Goal: Task Accomplishment & Management: Manage account settings

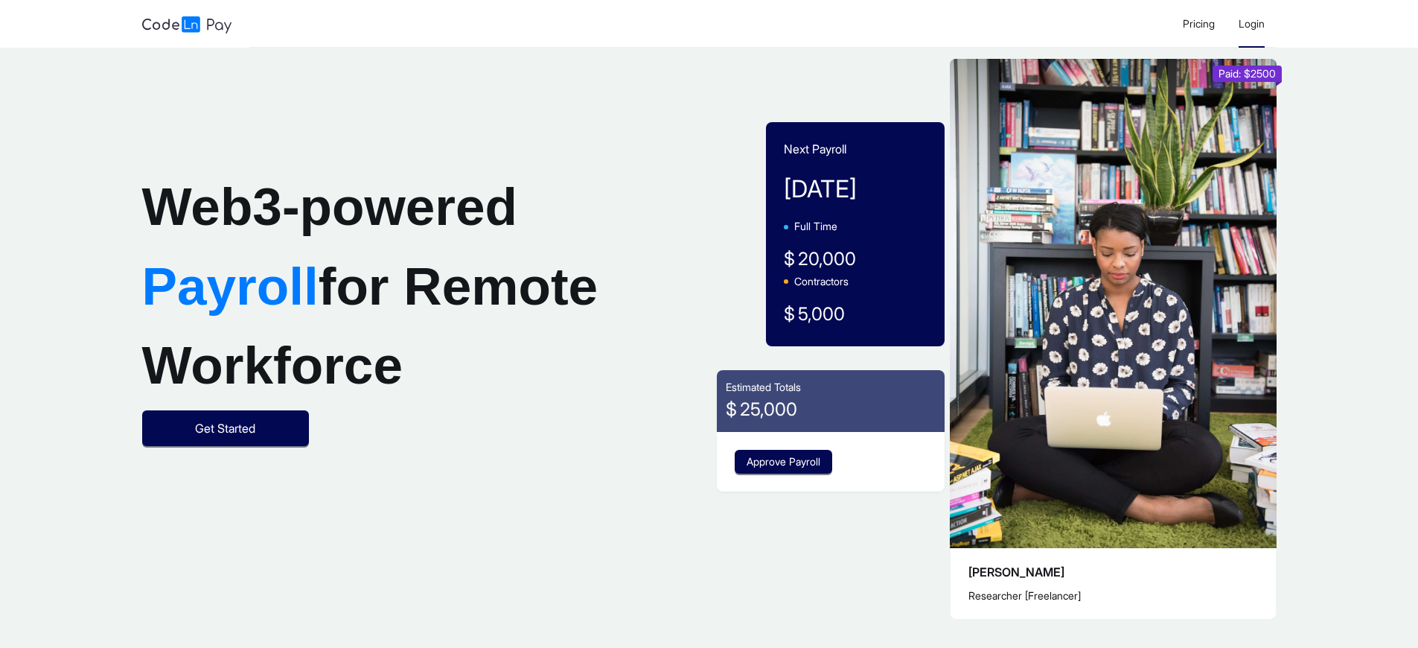
click at [1250, 23] on span "Login" at bounding box center [1251, 23] width 26 height 13
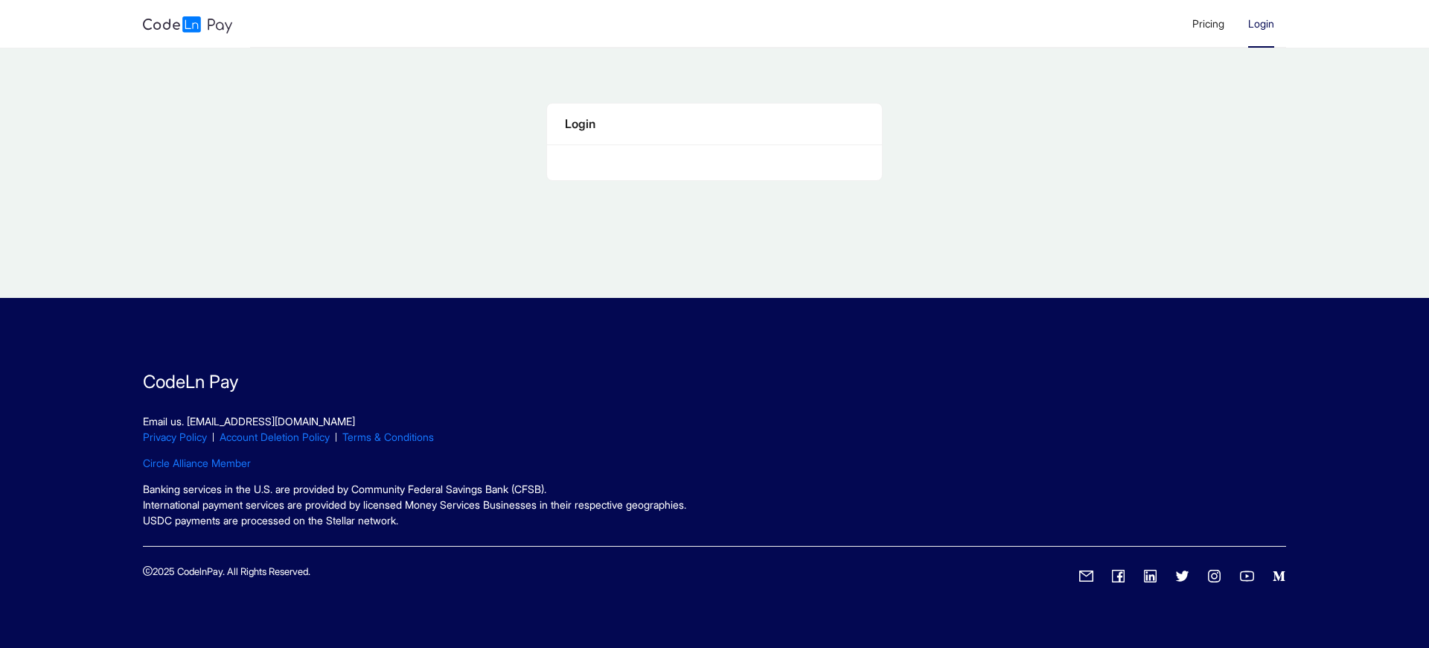
click at [1260, 23] on span "Login" at bounding box center [1261, 23] width 26 height 13
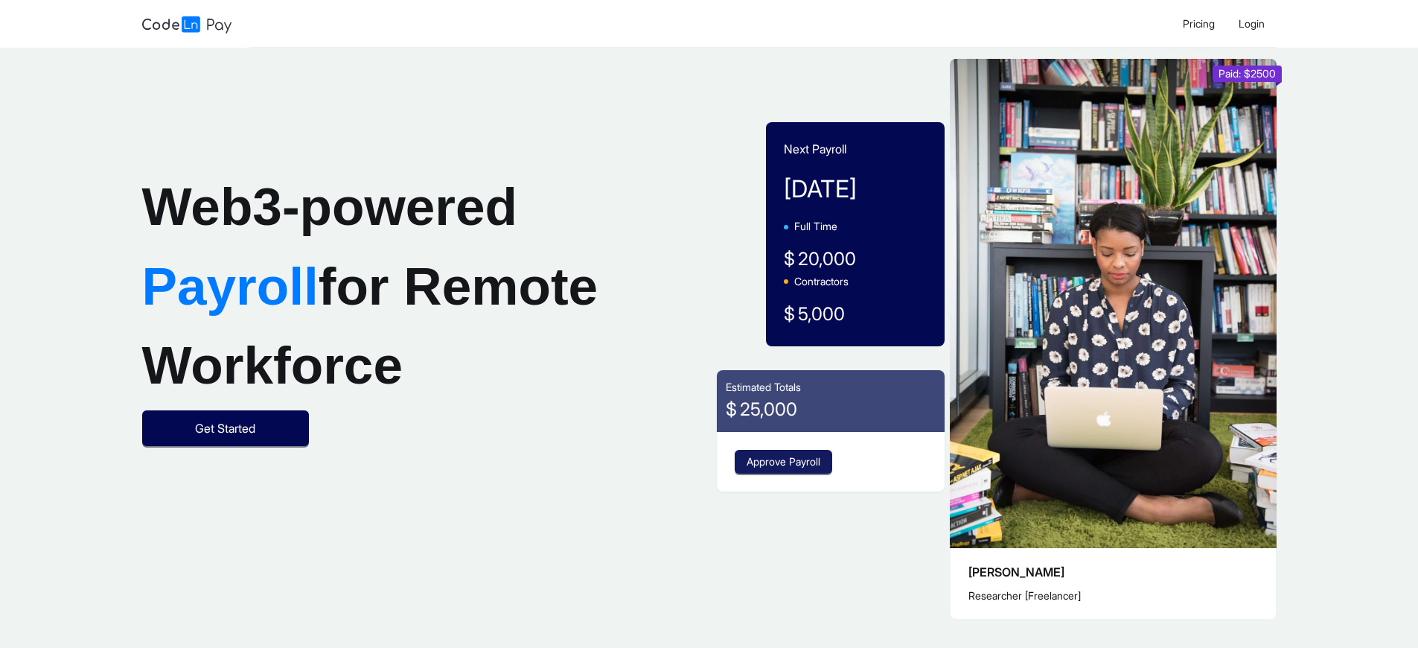
click at [785, 461] on span "Approve Payroll" at bounding box center [784, 461] width 74 height 16
click at [1250, 23] on span "Login" at bounding box center [1251, 23] width 26 height 13
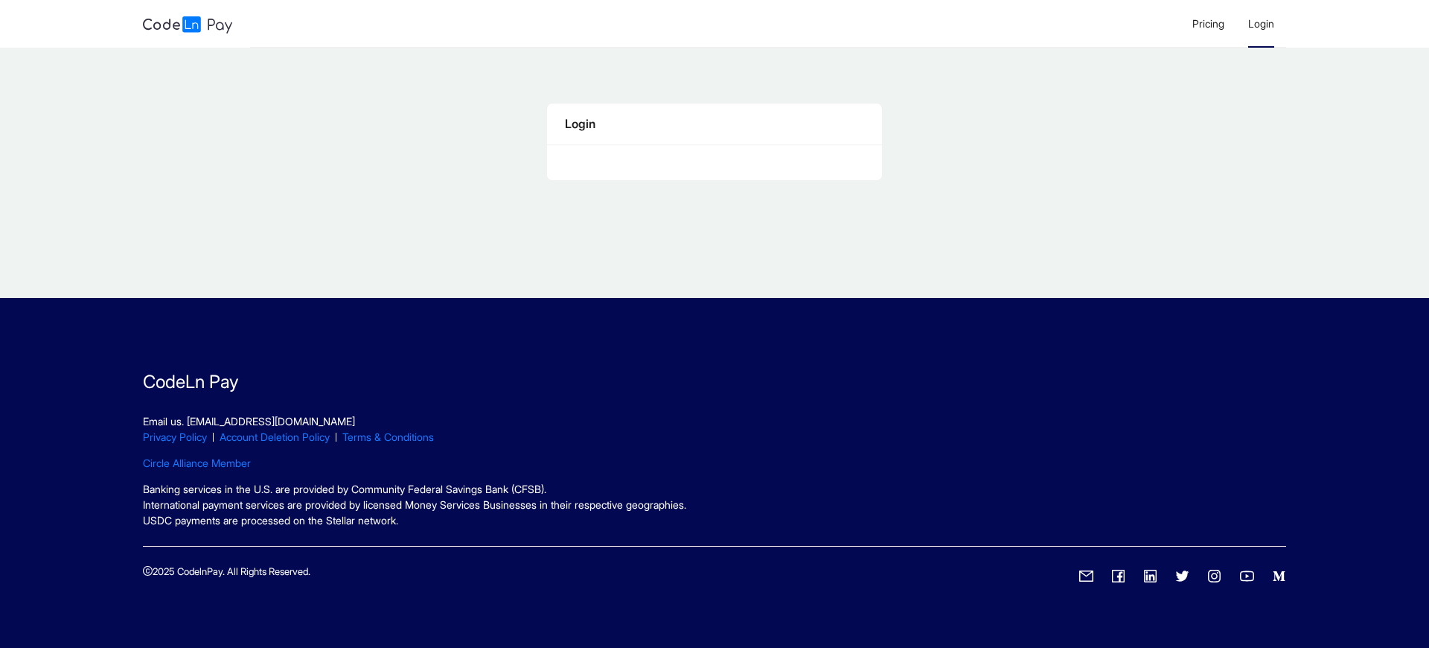
click at [1260, 23] on span "Login" at bounding box center [1261, 23] width 26 height 13
click at [714, 124] on div "Login" at bounding box center [714, 124] width 298 height 19
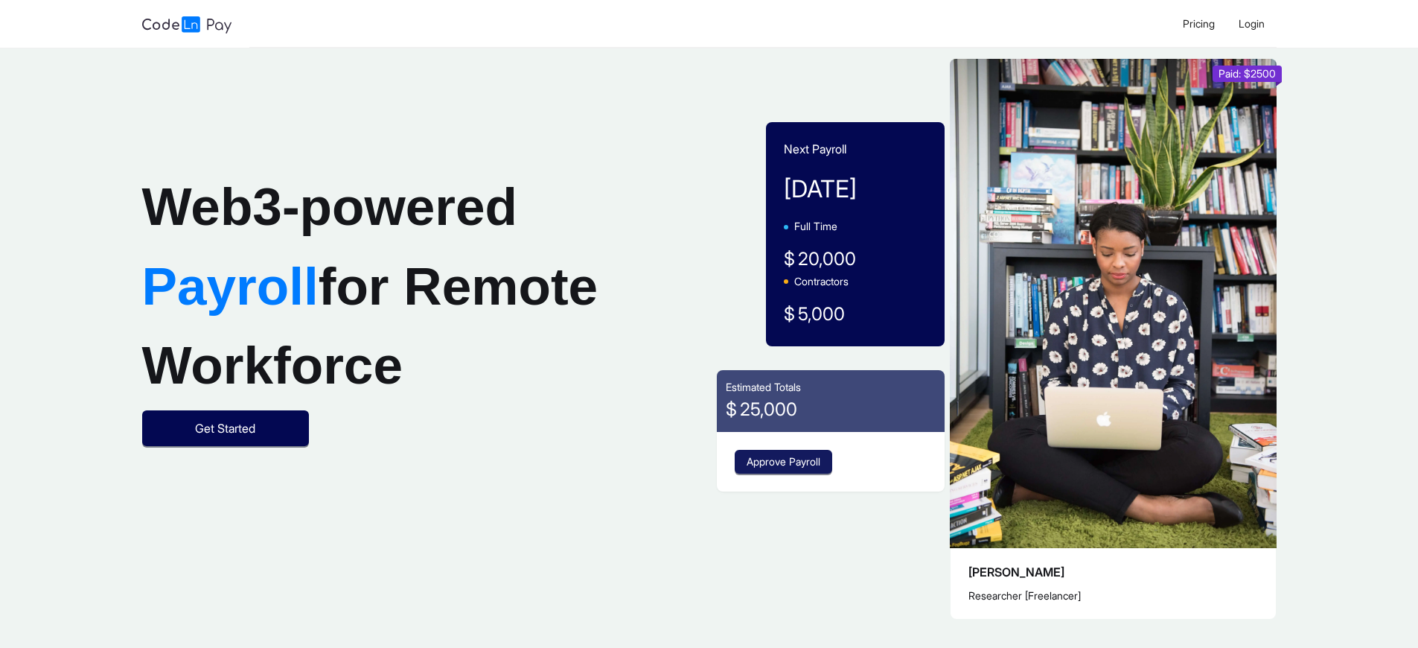
click at [785, 461] on span "Approve Payroll" at bounding box center [784, 461] width 74 height 16
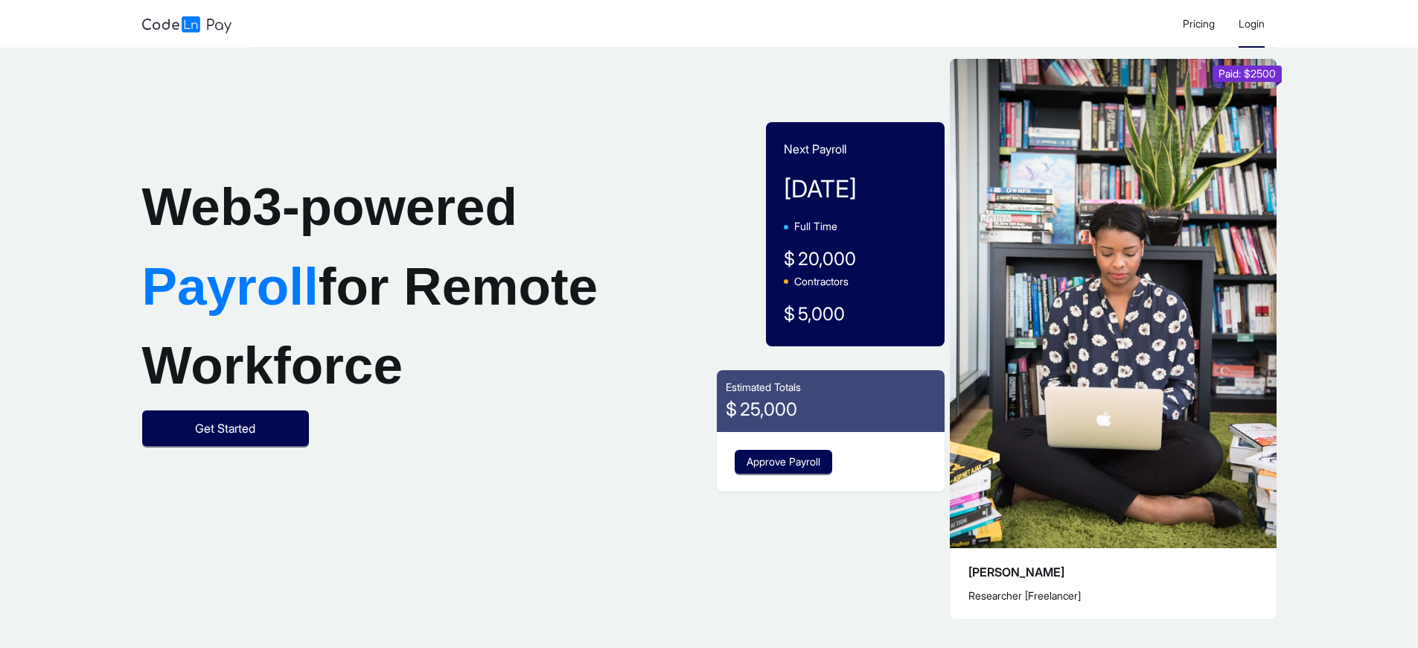
click at [1250, 23] on span "Login" at bounding box center [1251, 23] width 26 height 13
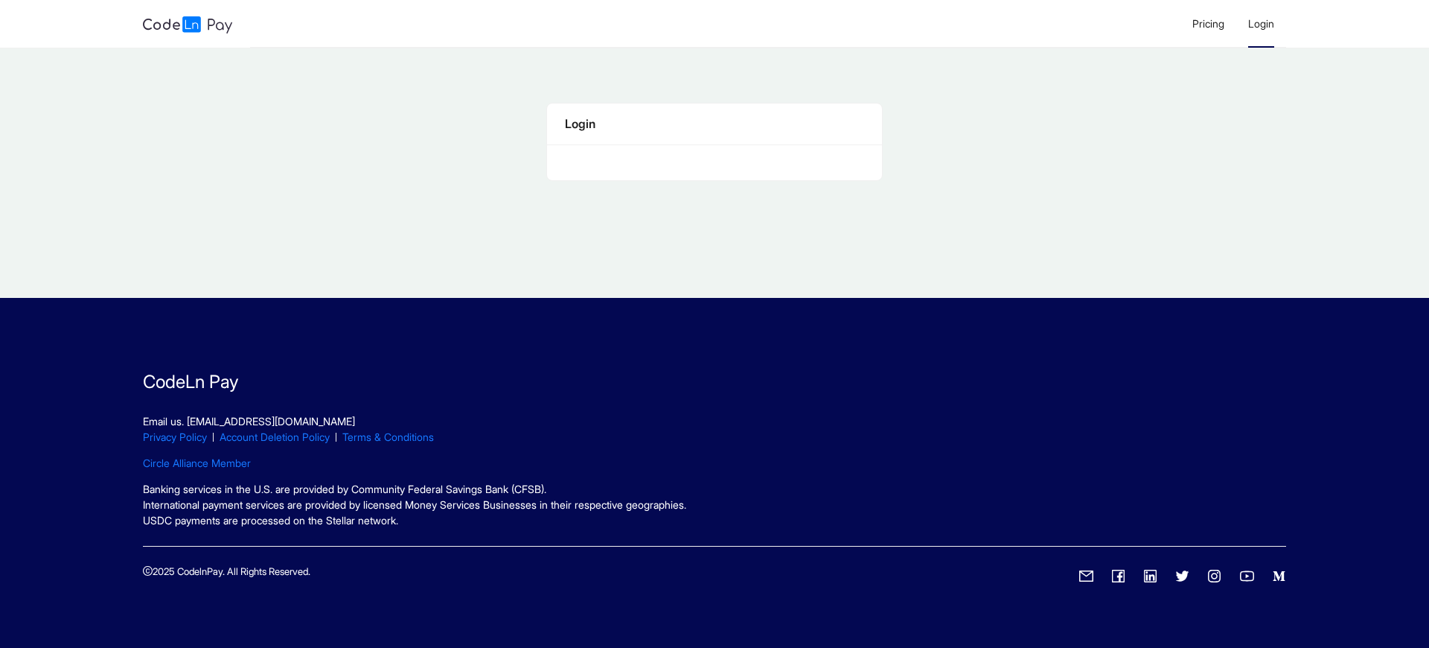
click at [1260, 23] on span "Login" at bounding box center [1261, 23] width 26 height 13
click at [714, 124] on div "Login" at bounding box center [714, 124] width 298 height 19
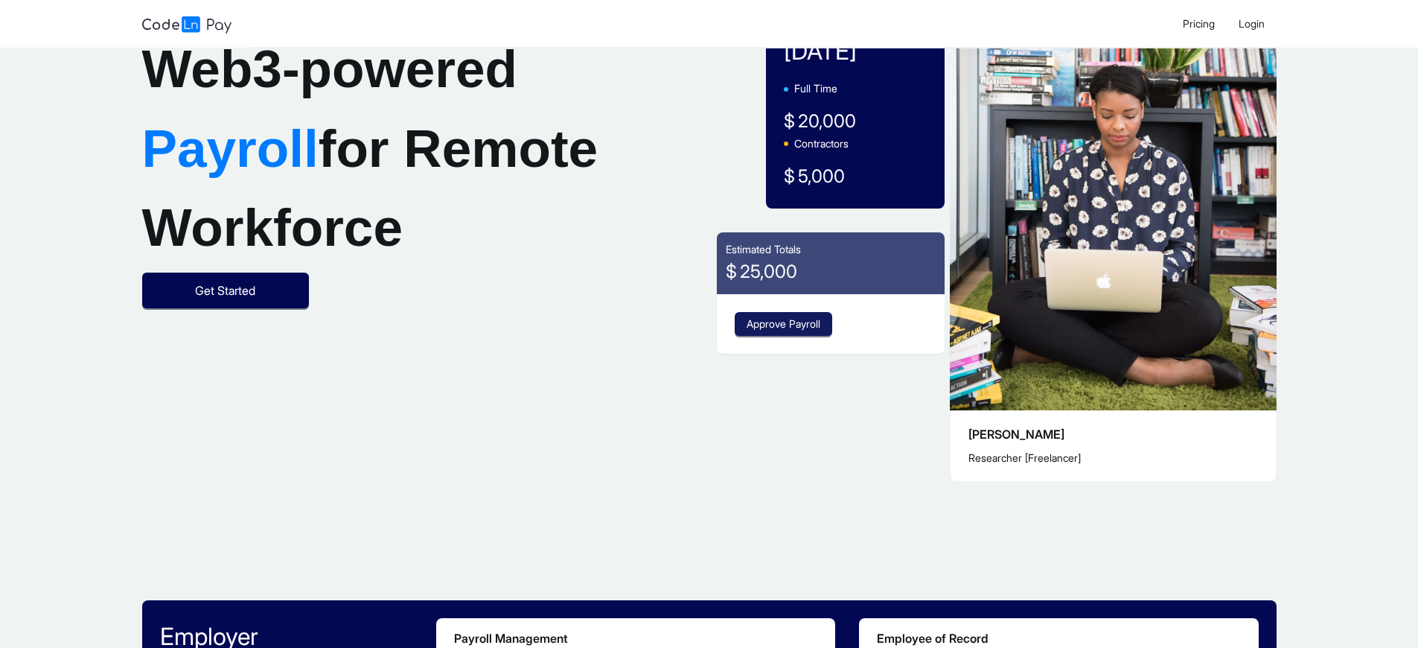
click at [785, 324] on span "Approve Payroll" at bounding box center [784, 324] width 74 height 16
click at [1250, 23] on span "Login" at bounding box center [1251, 23] width 26 height 13
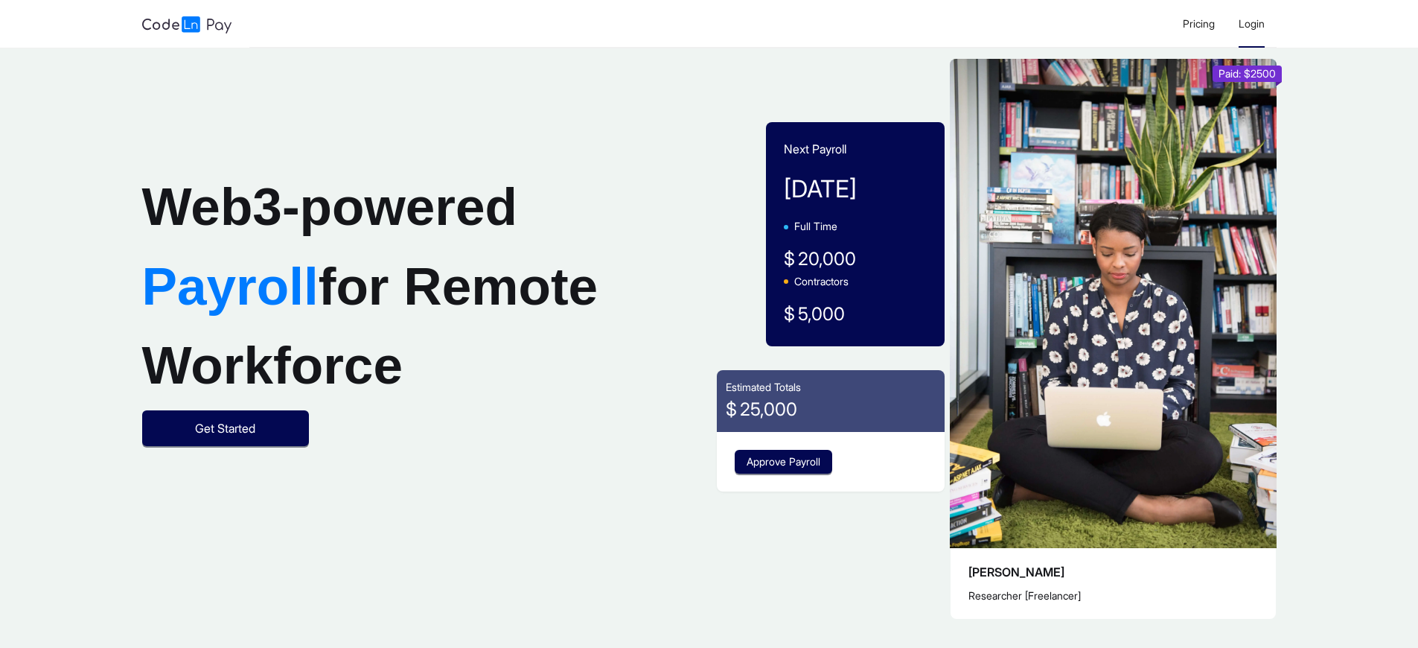
click at [1250, 23] on span "Login" at bounding box center [1251, 23] width 26 height 13
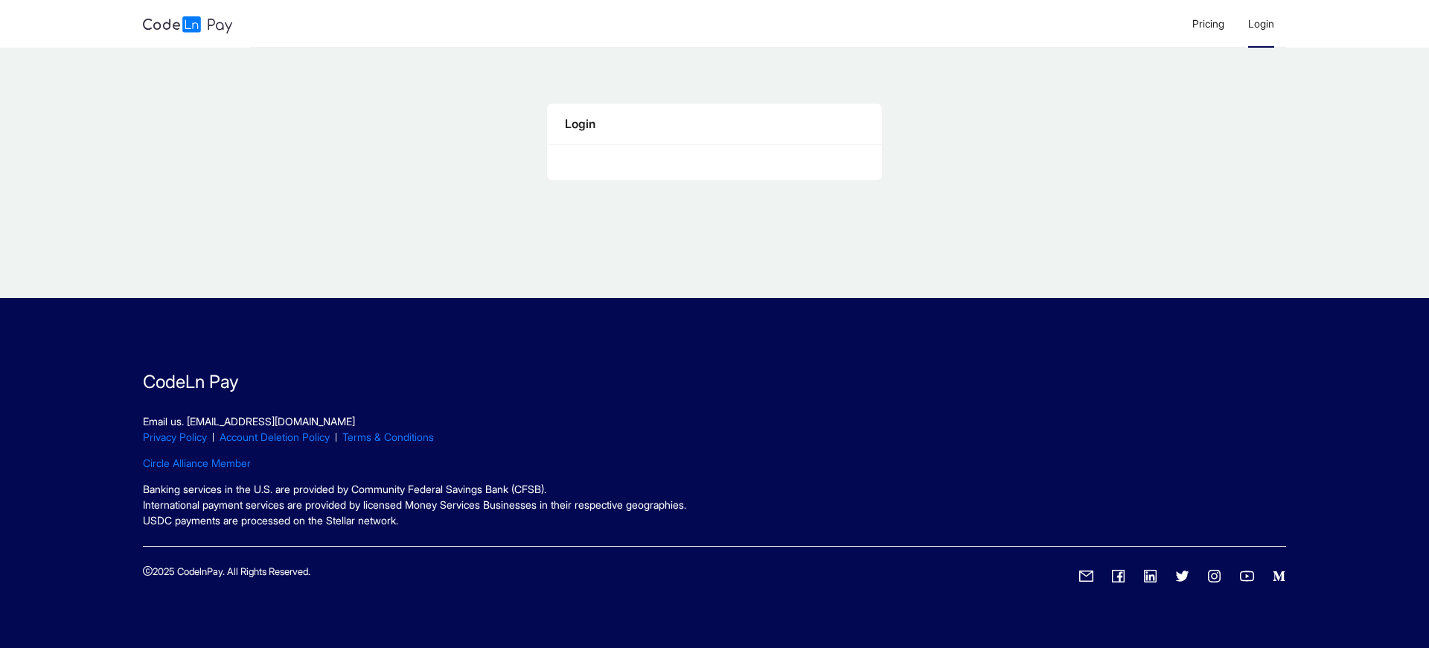
click at [1260, 23] on span "Login" at bounding box center [1261, 23] width 26 height 13
click at [714, 124] on div "Login" at bounding box center [714, 124] width 298 height 19
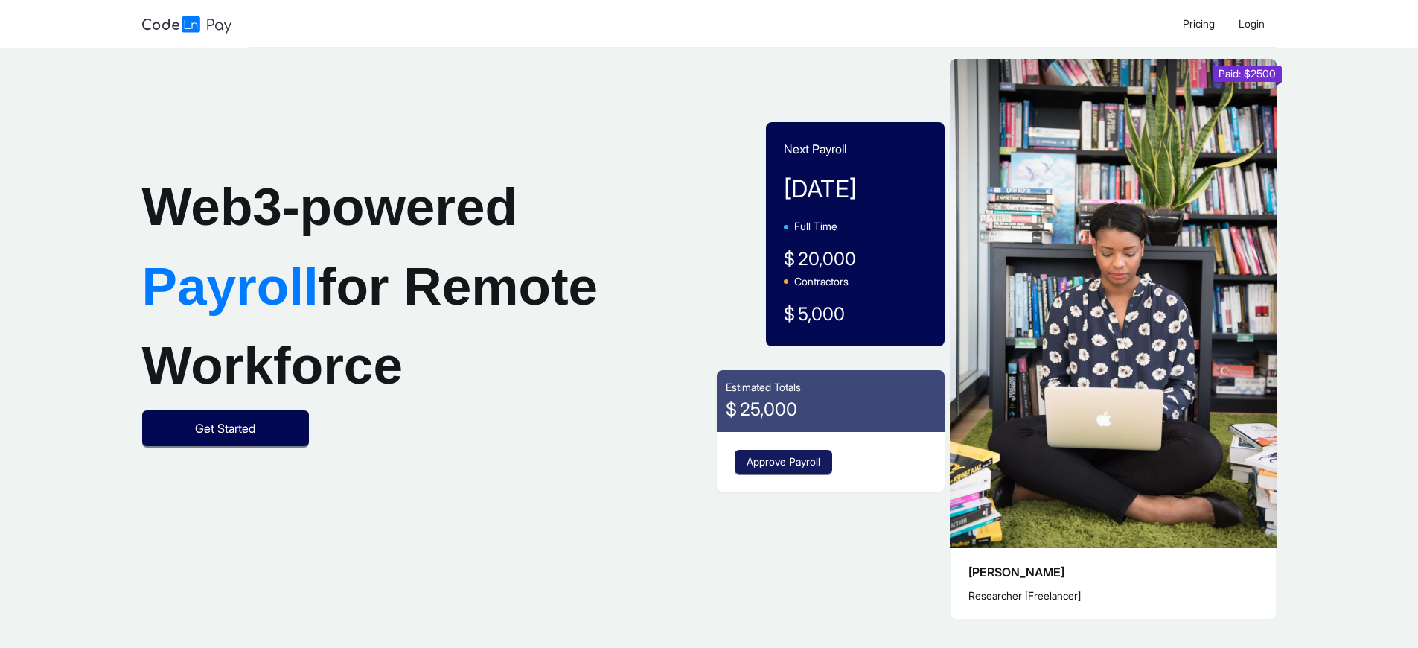
click at [785, 461] on span "Approve Payroll" at bounding box center [784, 461] width 74 height 16
click at [1250, 23] on span "Login" at bounding box center [1251, 23] width 26 height 13
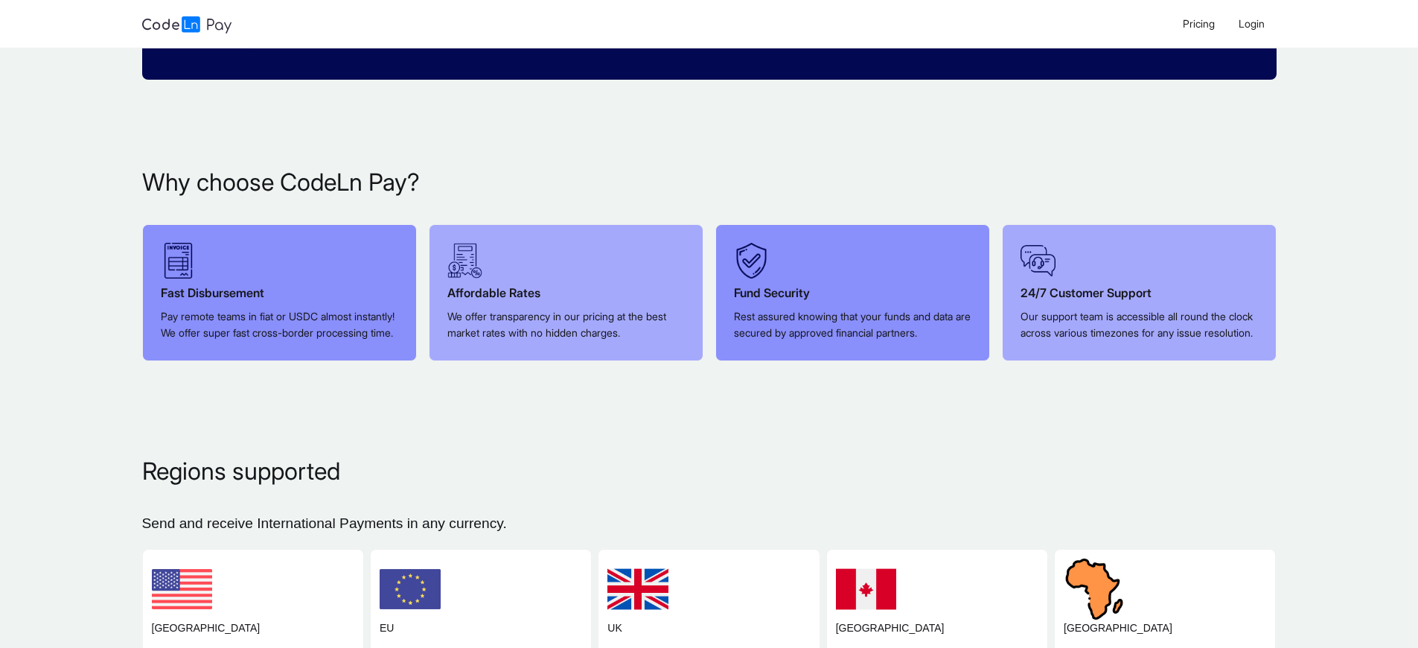
scroll to position [870, 0]
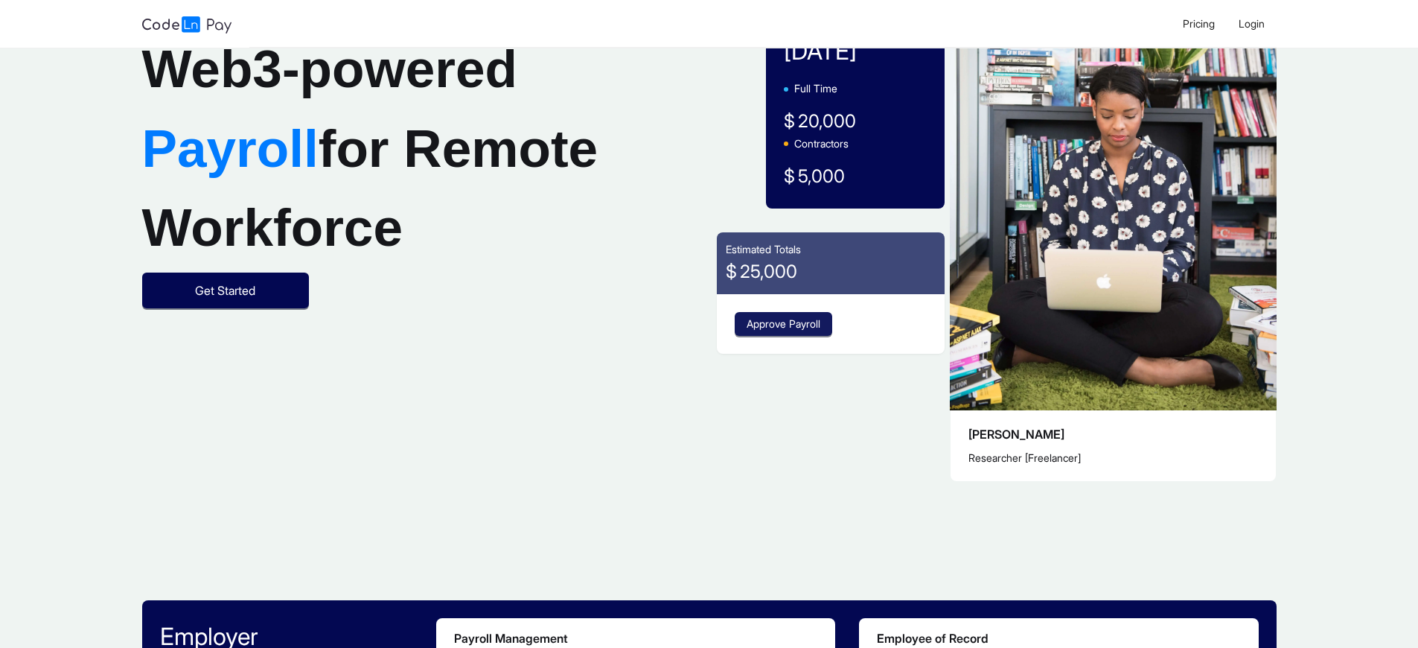
click at [785, 324] on span "Approve Payroll" at bounding box center [784, 324] width 74 height 16
click at [225, 300] on span "Get Started" at bounding box center [225, 290] width 60 height 19
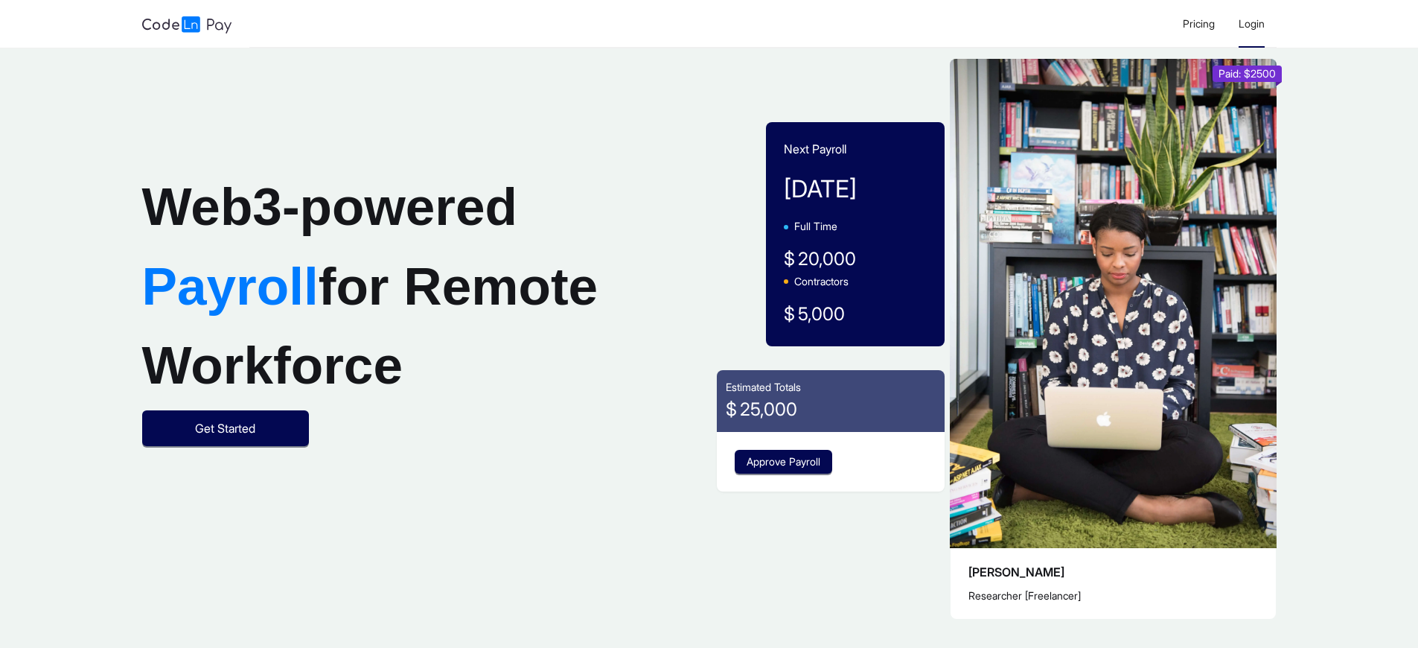
click at [1250, 23] on span "Login" at bounding box center [1251, 23] width 26 height 13
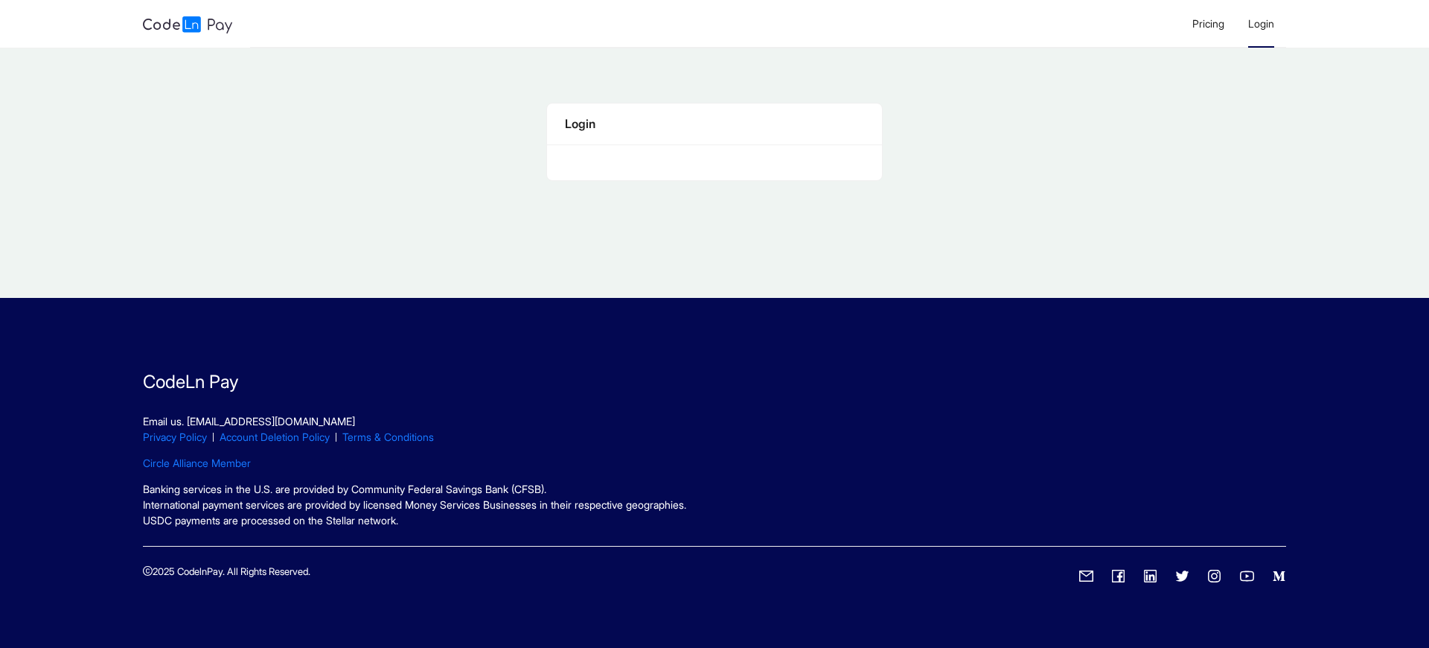
click at [1260, 23] on span "Login" at bounding box center [1261, 23] width 26 height 13
click at [714, 124] on div "Login" at bounding box center [714, 124] width 298 height 19
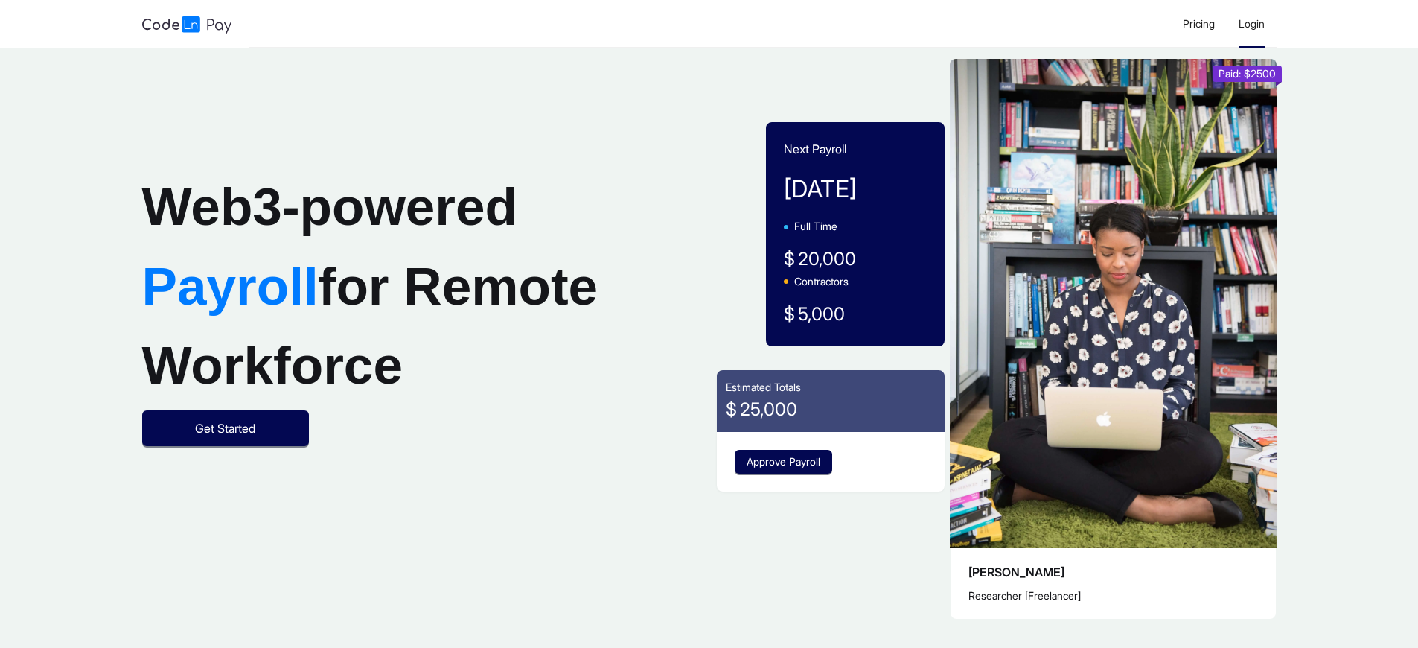
click at [1250, 23] on span "Login" at bounding box center [1251, 23] width 26 height 13
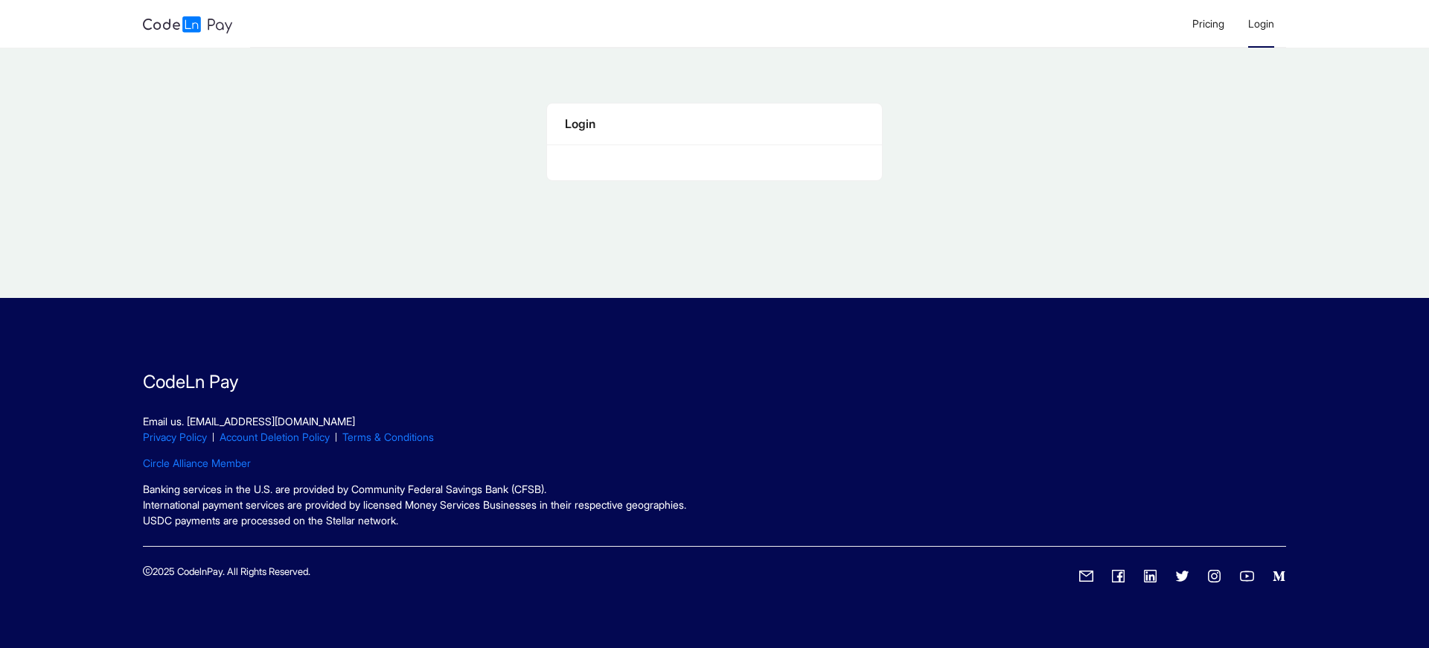
click at [1260, 23] on span "Login" at bounding box center [1261, 23] width 26 height 13
click at [714, 124] on div "Login" at bounding box center [714, 124] width 298 height 19
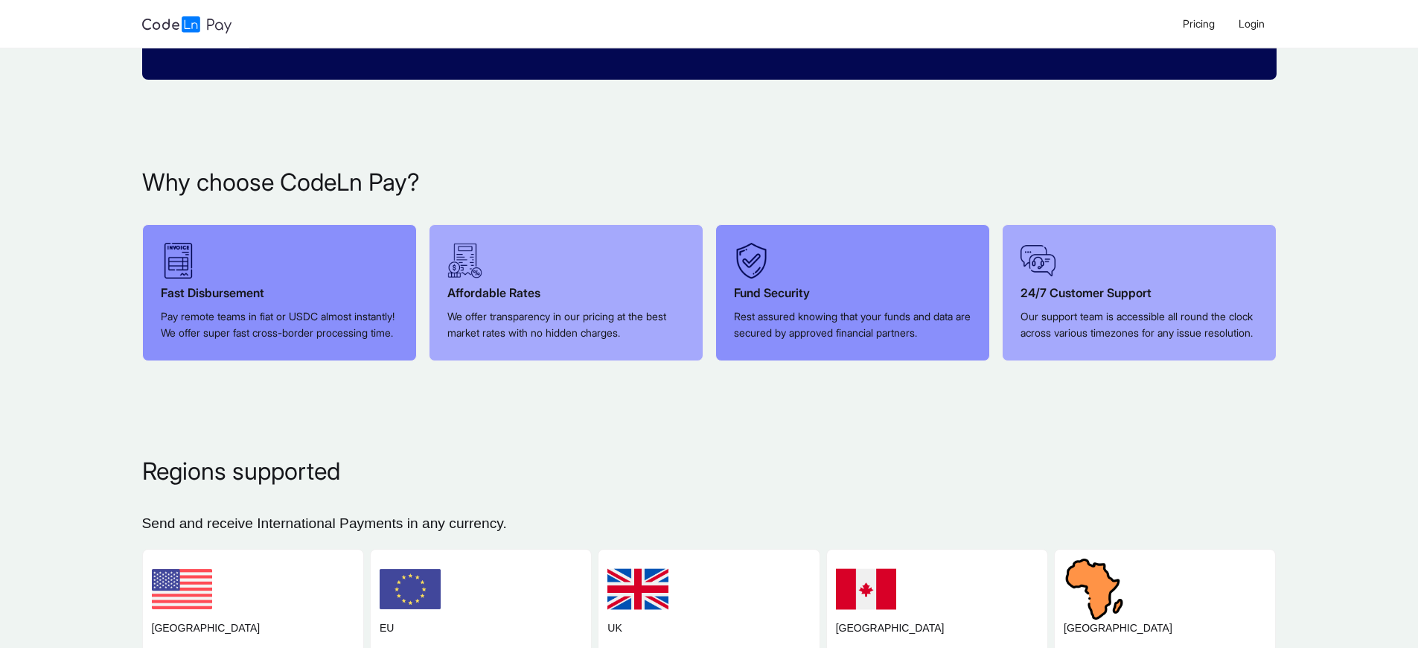
scroll to position [870, 0]
